Goal: Transaction & Acquisition: Purchase product/service

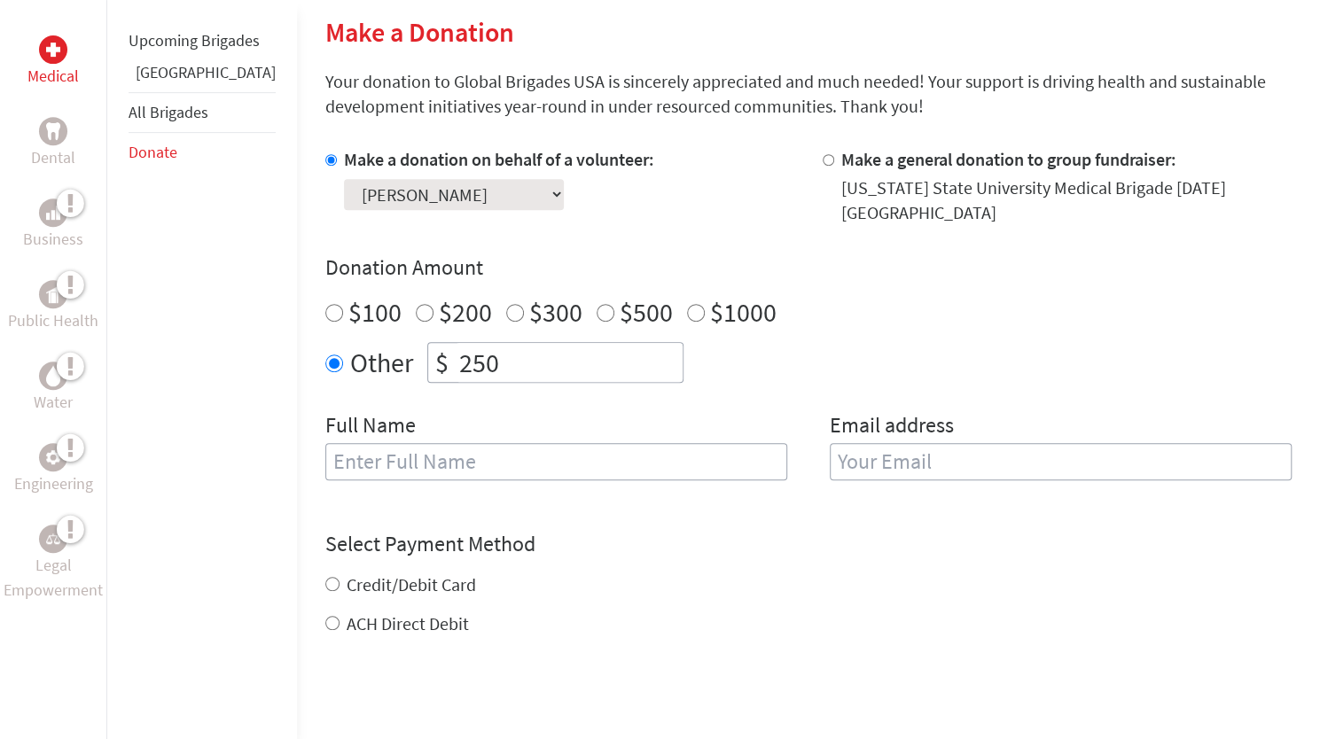
scroll to position [443, 0]
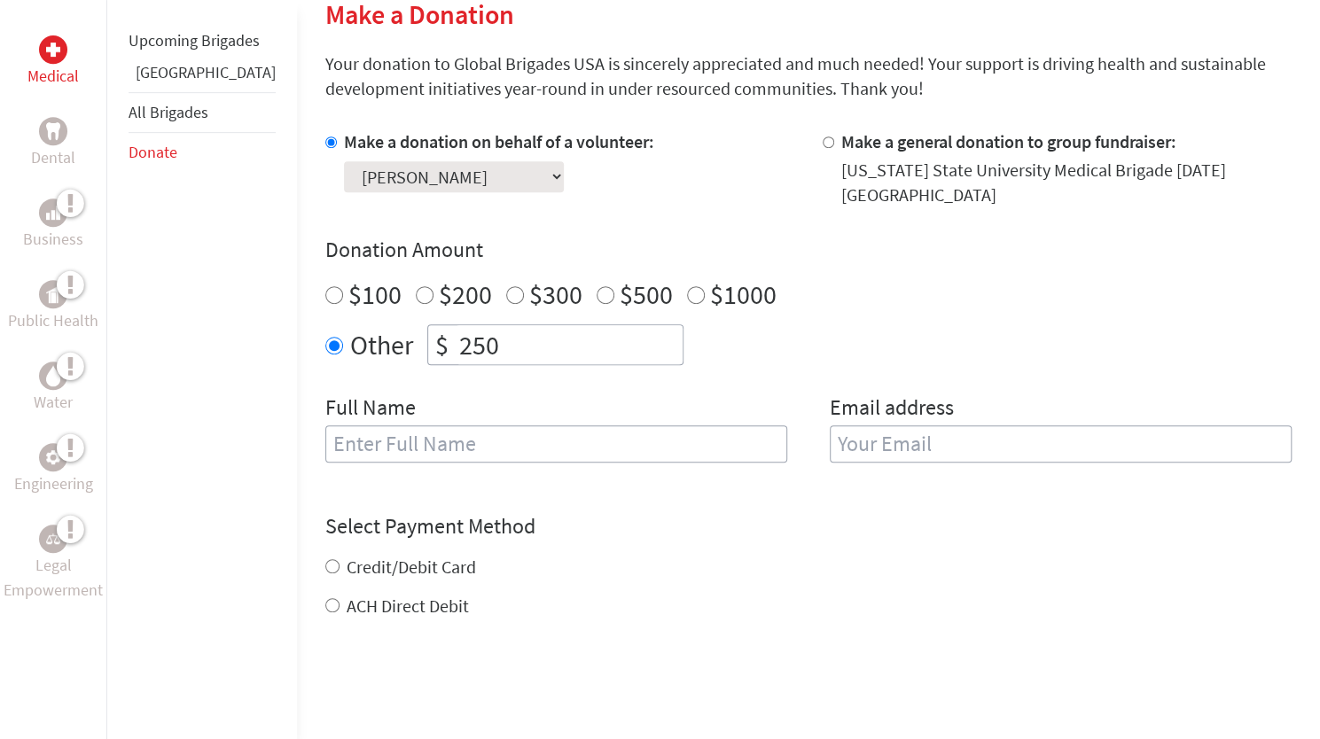
click at [463, 181] on select "Select a volunteer... [PERSON_NAME] [PERSON_NAME] [PERSON_NAME] [PERSON_NAME] […" at bounding box center [454, 176] width 220 height 31
click at [344, 161] on select "Select a volunteer... [PERSON_NAME] [PERSON_NAME] [PERSON_NAME] [PERSON_NAME] […" at bounding box center [454, 176] width 220 height 31
click at [502, 449] on input "text" at bounding box center [556, 444] width 462 height 37
type input "[PERSON_NAME]"
type input "[EMAIL_ADDRESS][DOMAIN_NAME]"
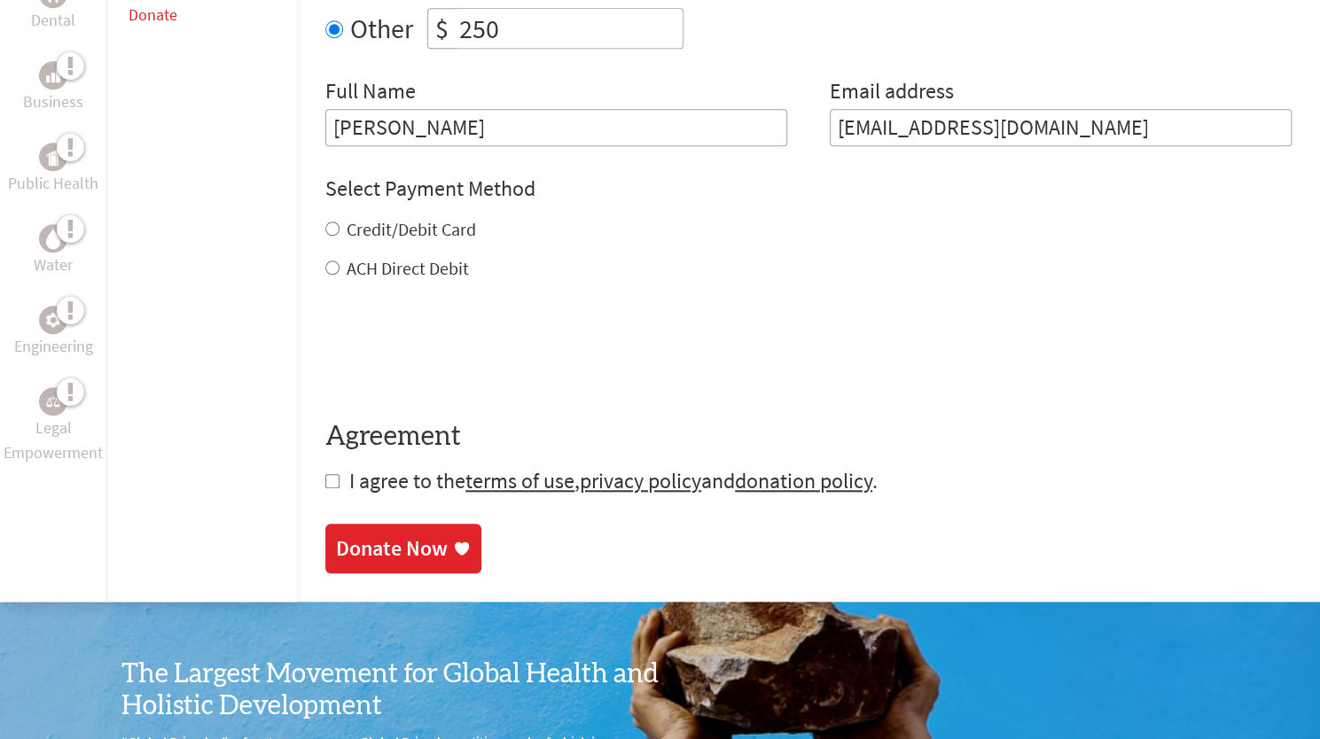
scroll to position [798, 0]
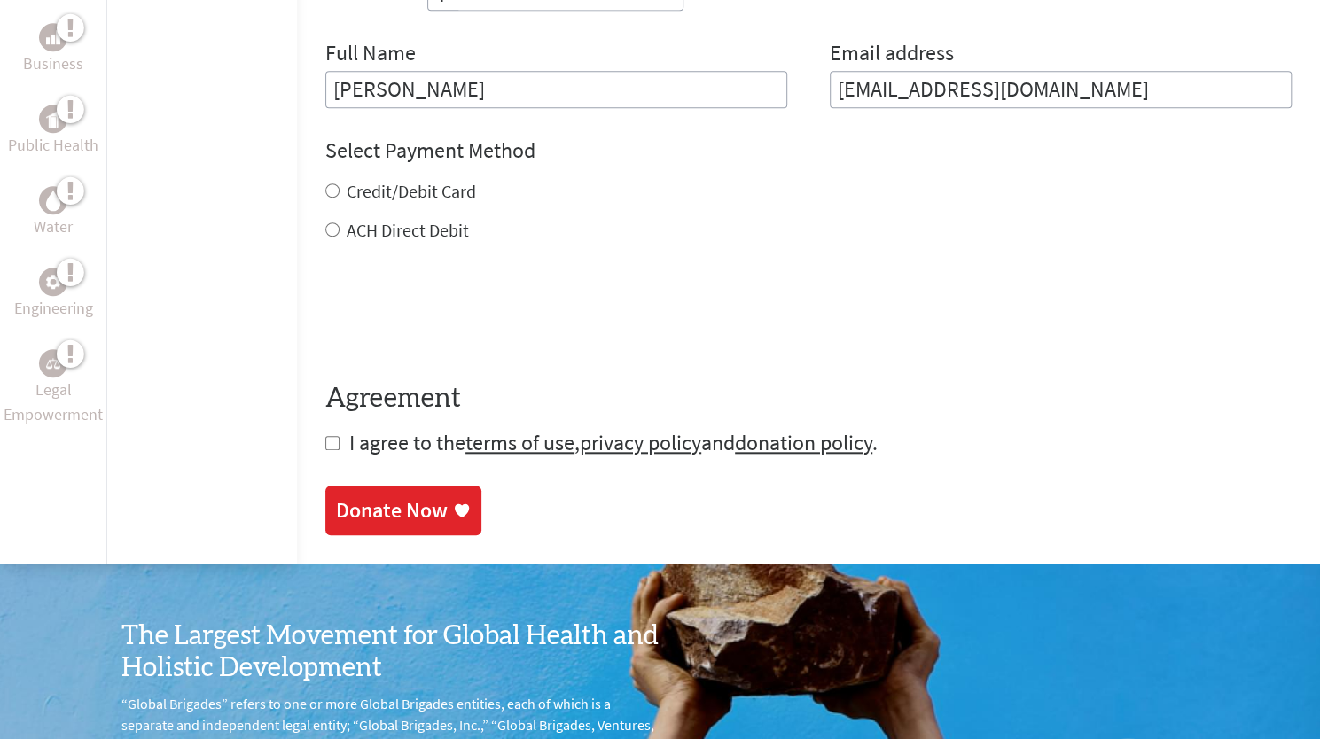
click at [325, 188] on div "Credit/Debit Card" at bounding box center [808, 191] width 966 height 25
click at [325, 185] on input "Credit/Debit Card" at bounding box center [332, 191] width 14 height 14
radio input "true"
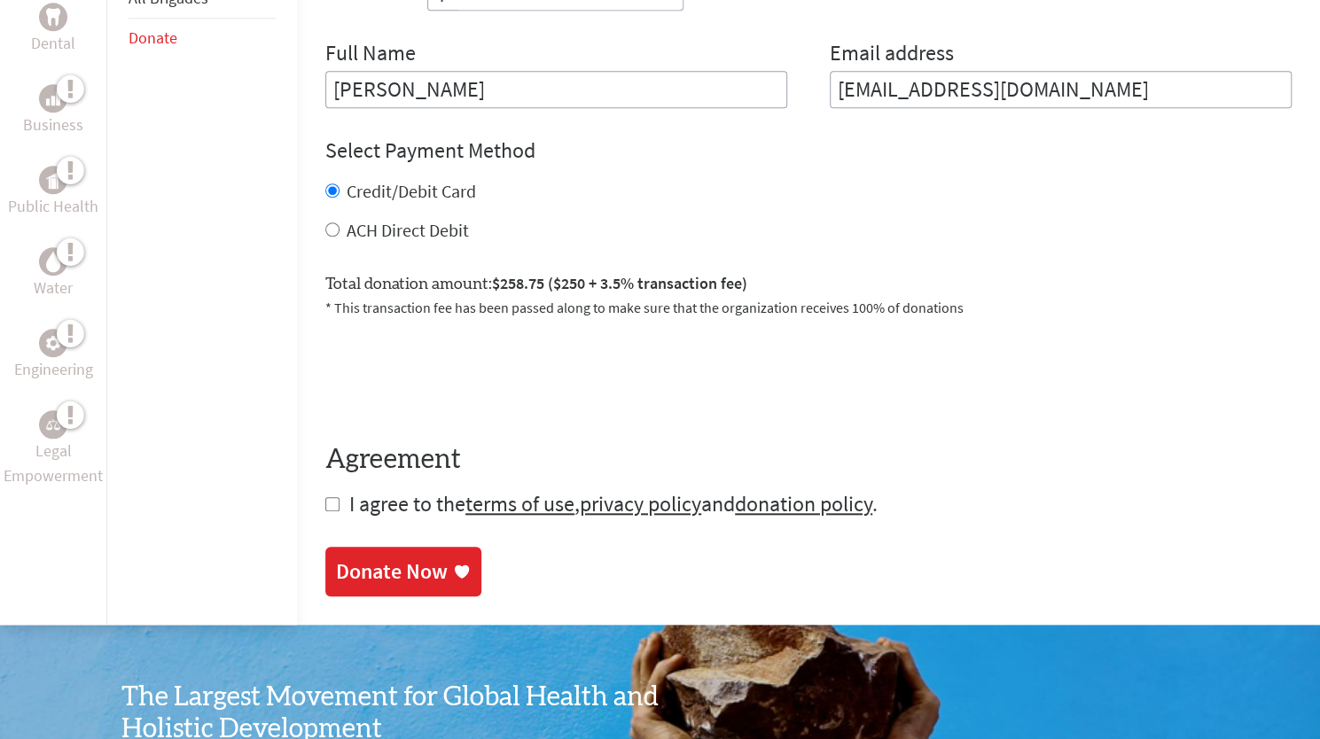
click at [325, 504] on input "checkbox" at bounding box center [332, 504] width 14 height 14
checkbox input "true"
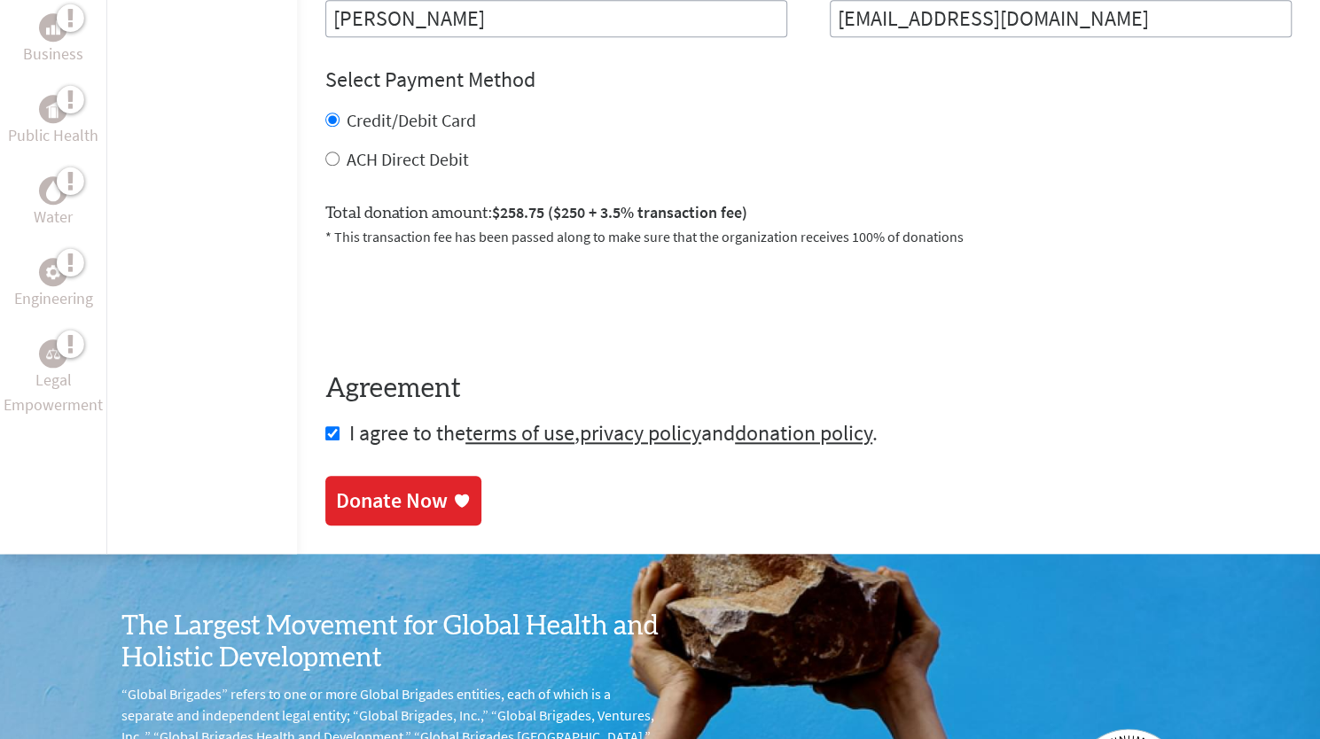
scroll to position [975, 0]
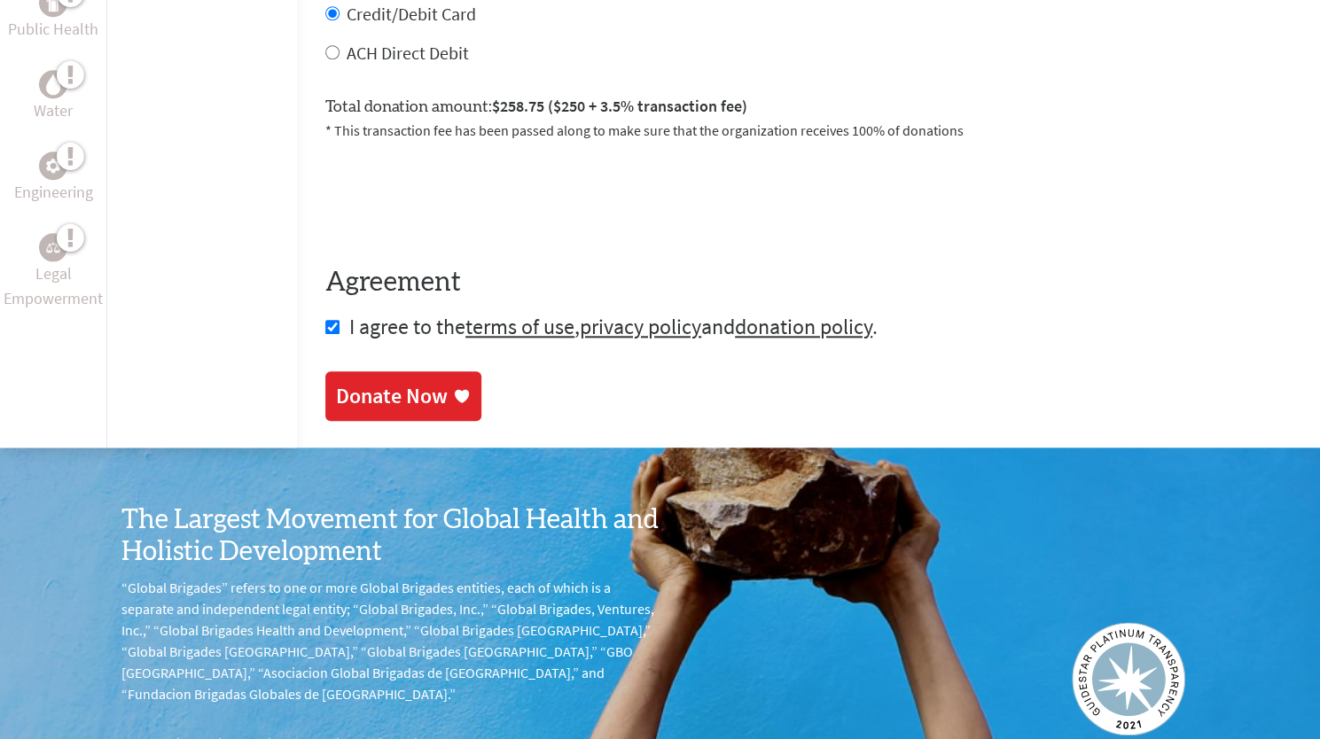
click at [383, 412] on link "Donate Now" at bounding box center [403, 396] width 156 height 50
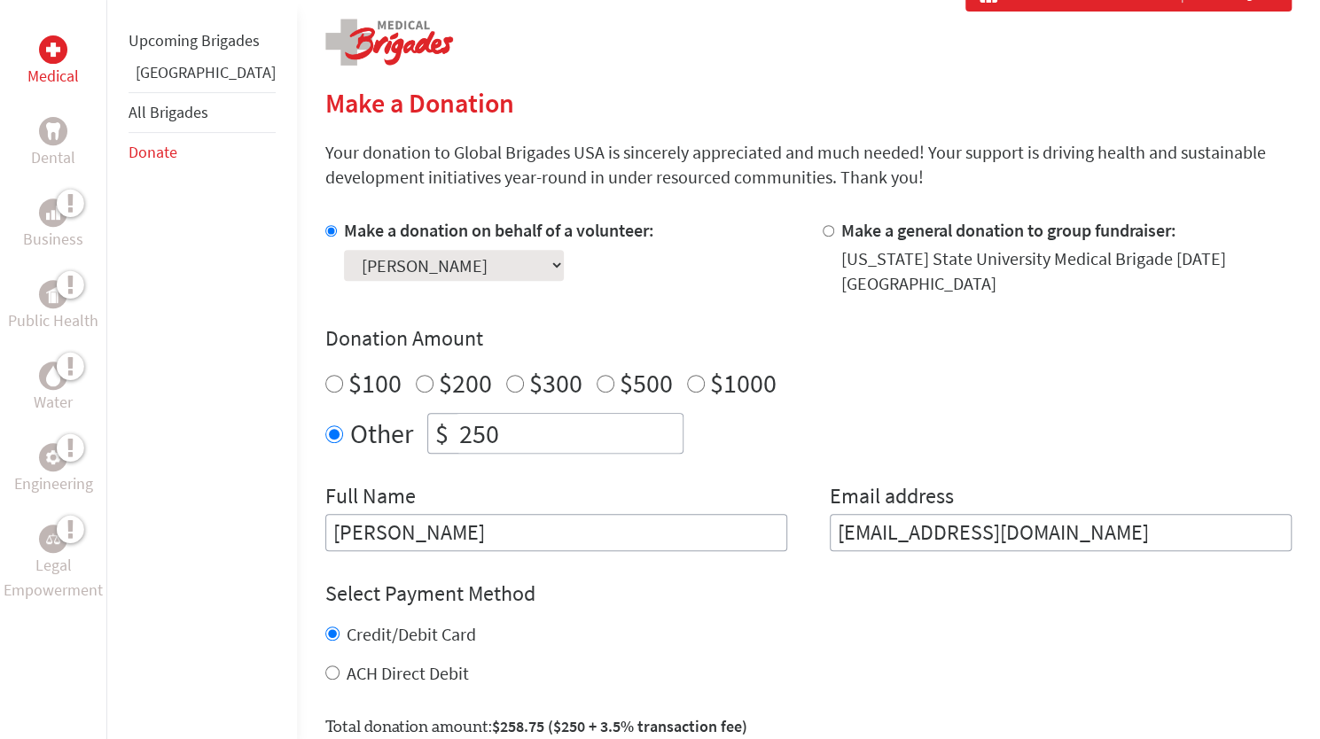
scroll to position [621, 0]
